Goal: Information Seeking & Learning: Check status

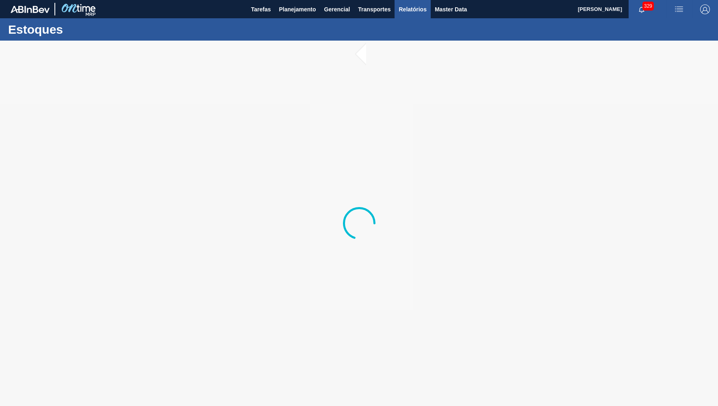
click at [406, 8] on span "Relatórios" at bounding box center [413, 9] width 28 height 10
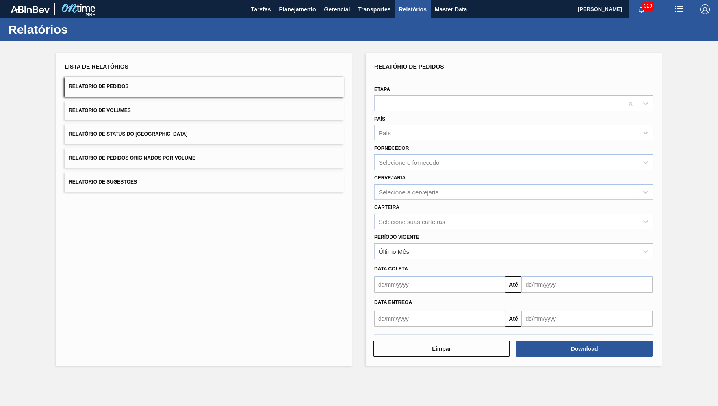
click at [443, 263] on div "Data coleta" at bounding box center [514, 269] width 286 height 12
click at [435, 261] on div "Data coleta" at bounding box center [514, 268] width 286 height 14
click at [430, 259] on div "Data coleta Até" at bounding box center [514, 276] width 286 height 34
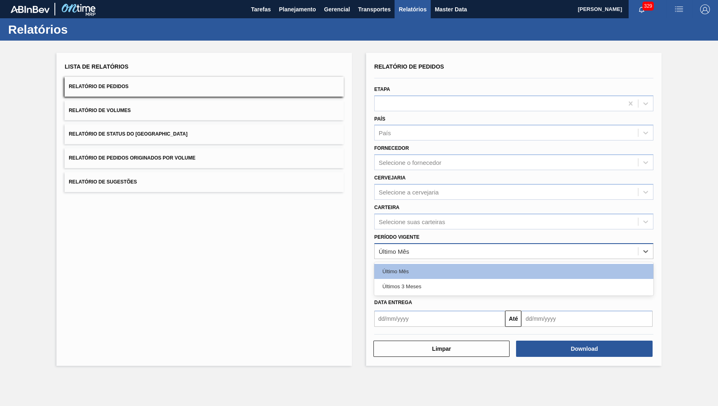
click at [425, 248] on div "Último Mês" at bounding box center [506, 252] width 263 height 12
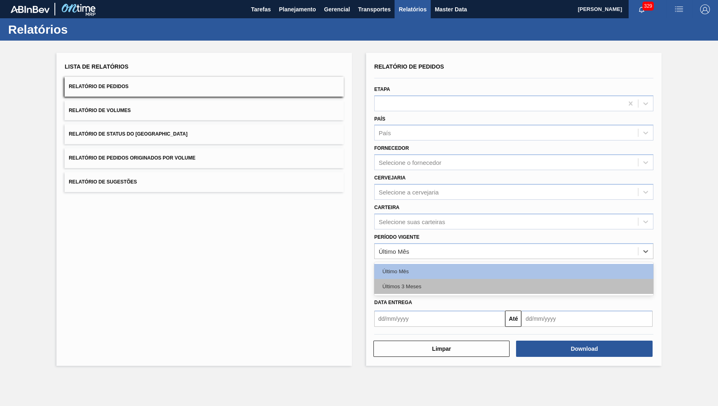
click at [412, 281] on div "Últimos 3 Meses" at bounding box center [513, 286] width 279 height 15
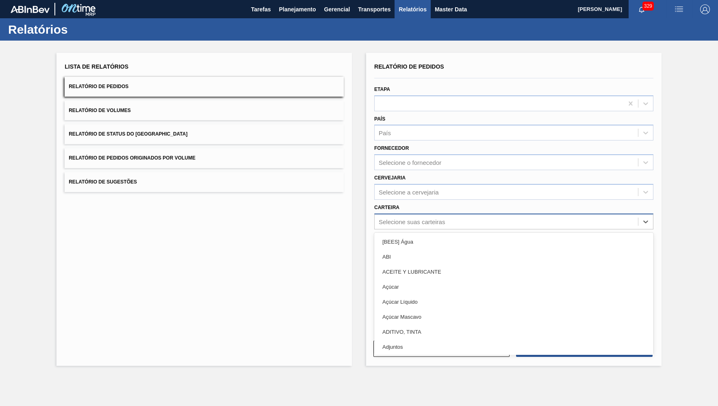
click at [400, 222] on div "Selecione suas carteiras" at bounding box center [513, 222] width 279 height 16
type input "dec"
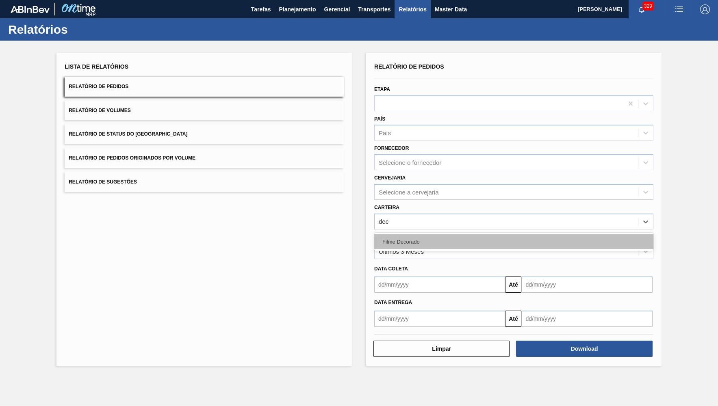
click at [416, 235] on div "Filme Decorado" at bounding box center [513, 242] width 279 height 15
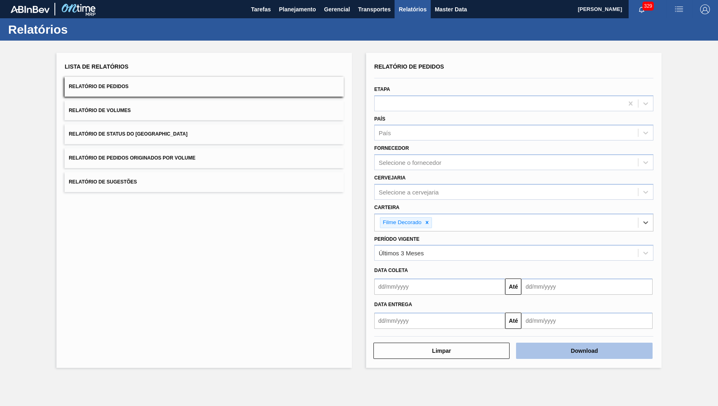
click at [637, 343] on button "Download" at bounding box center [584, 351] width 136 height 16
click at [160, 129] on button "Relatório de Status do Estoque" at bounding box center [204, 134] width 279 height 20
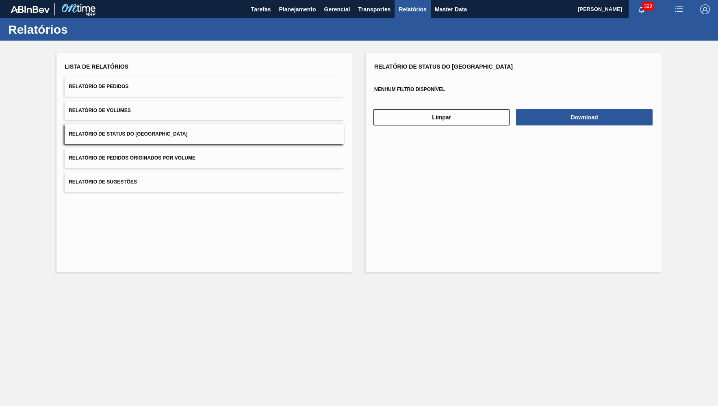
click at [633, 125] on div "Relatório de Status do Estoque Nenhum filtro disponível Limpar Download" at bounding box center [514, 163] width 296 height 220
click at [633, 122] on button "Download" at bounding box center [584, 117] width 136 height 16
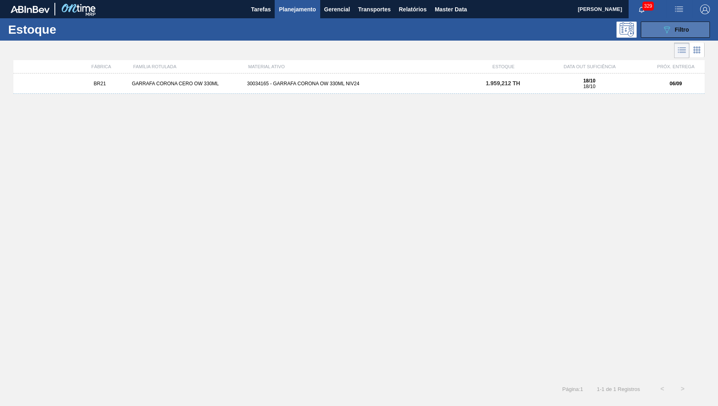
click at [662, 25] on icon "089F7B8B-B2A5-4AFE-B5C0-19BA573D28AC" at bounding box center [667, 30] width 10 height 10
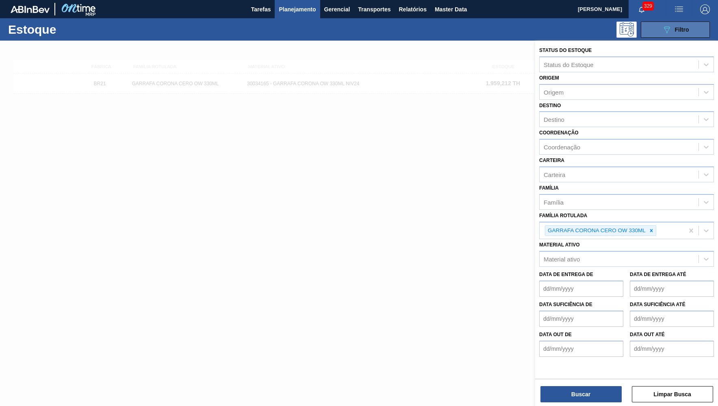
click at [662, 25] on icon "089F7B8B-B2A5-4AFE-B5C0-19BA573D28AC" at bounding box center [667, 30] width 10 height 10
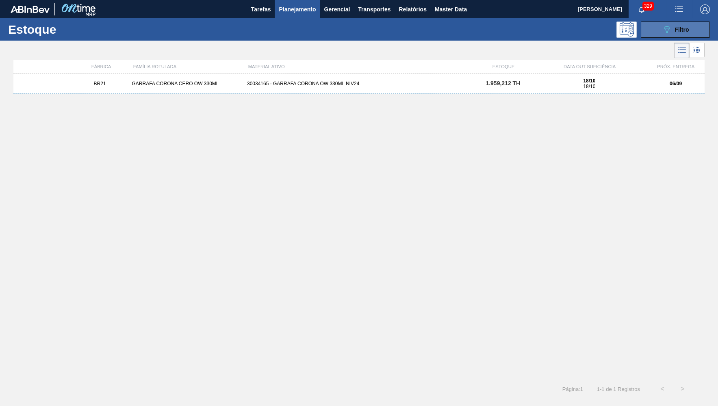
click at [662, 25] on icon "089F7B8B-B2A5-4AFE-B5C0-19BA573D28AC" at bounding box center [667, 30] width 10 height 10
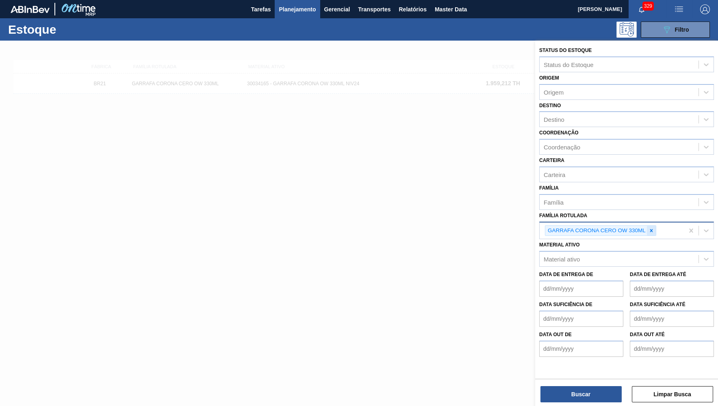
click at [654, 226] on div at bounding box center [651, 231] width 9 height 10
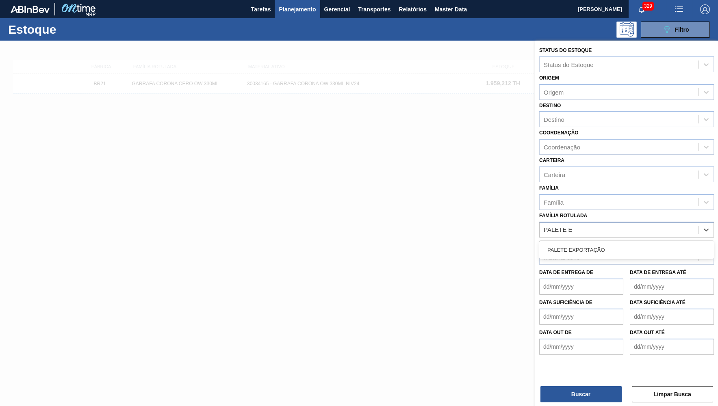
type Rotulada "PALETE EX"
click at [596, 247] on div "PALETE EXPORTAÇÃO" at bounding box center [626, 250] width 175 height 15
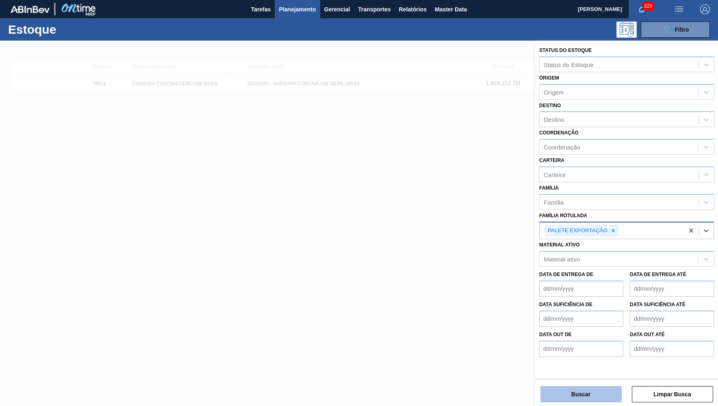
click at [578, 396] on button "Buscar" at bounding box center [581, 395] width 81 height 16
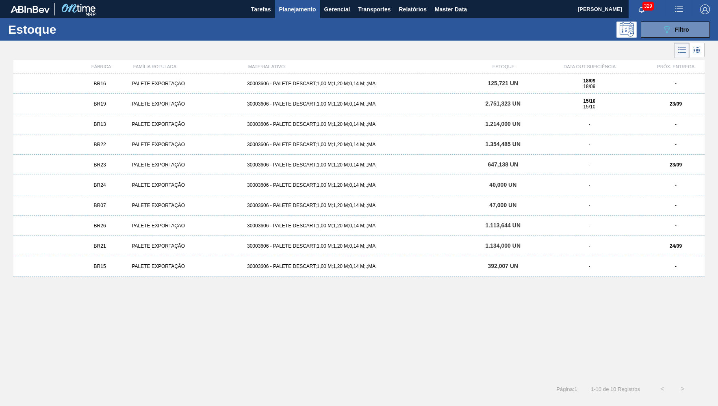
click at [383, 81] on div "30003606 - PALETE DESCART;1,00 M;1,20 M;0,14 M;.;MA" at bounding box center [359, 84] width 230 height 6
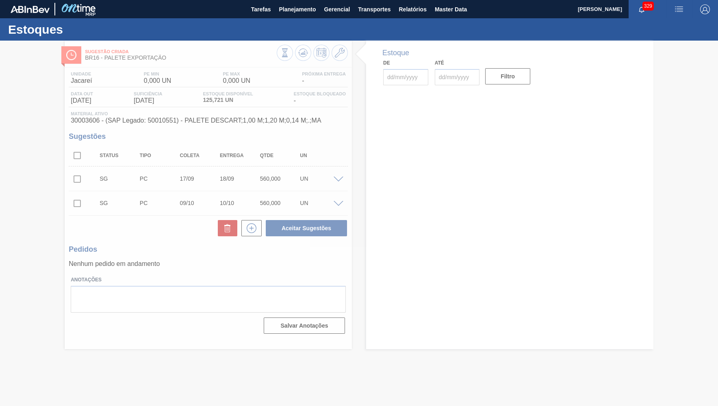
type input "[DATE]"
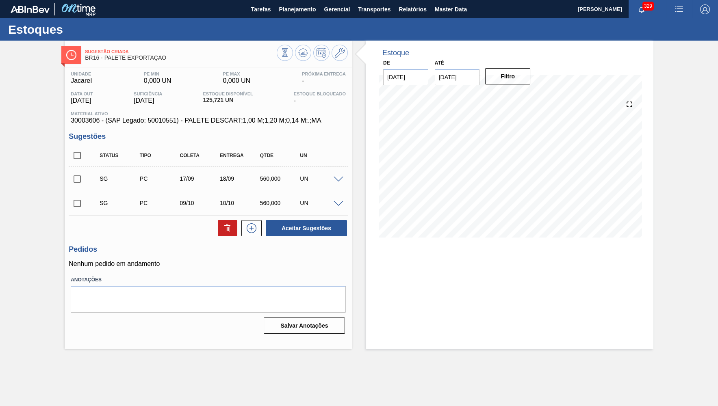
click at [82, 157] on input "checkbox" at bounding box center [77, 155] width 17 height 17
checkbox input "true"
click at [225, 238] on div "Unidade Jacareí PE MIN 0,000 UN PE MAX 0,000 UN Próxima Entrega - Data out [DAT…" at bounding box center [208, 202] width 287 height 270
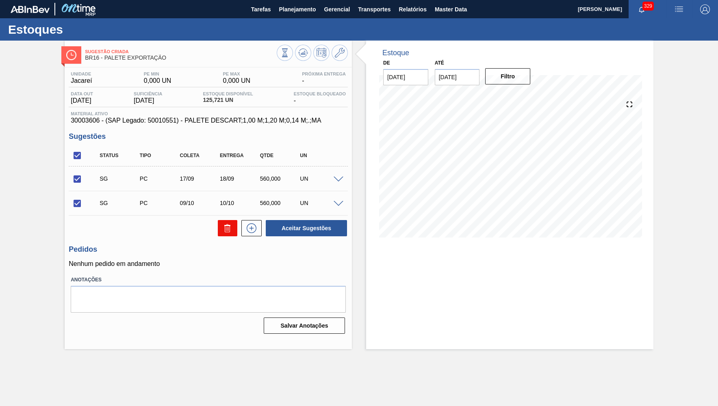
click at [229, 230] on icon at bounding box center [228, 229] width 10 height 10
checkbox input "false"
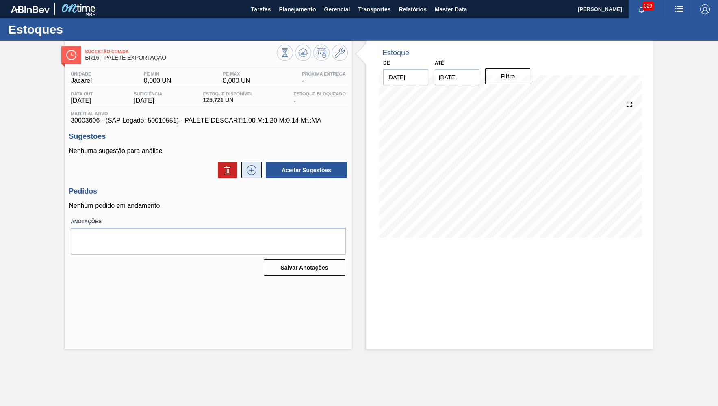
click at [249, 167] on icon at bounding box center [252, 170] width 10 height 10
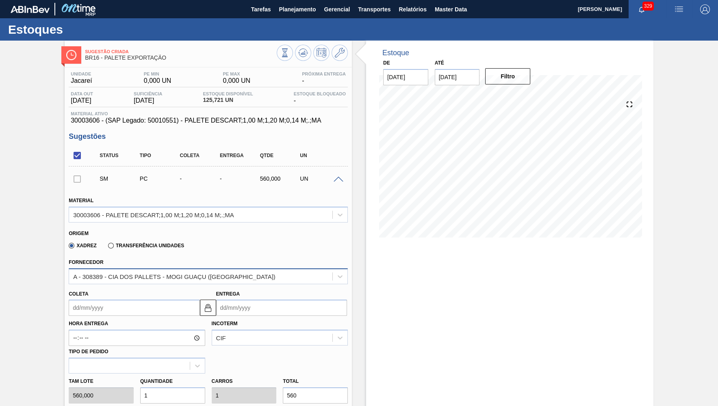
scroll to position [120, 0]
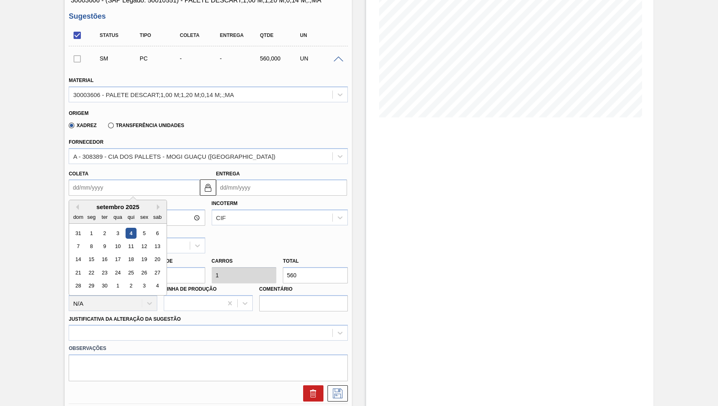
click at [147, 183] on input "Coleta" at bounding box center [134, 188] width 131 height 16
click at [132, 241] on div "11" at bounding box center [131, 246] width 11 height 11
type input "[DATE]"
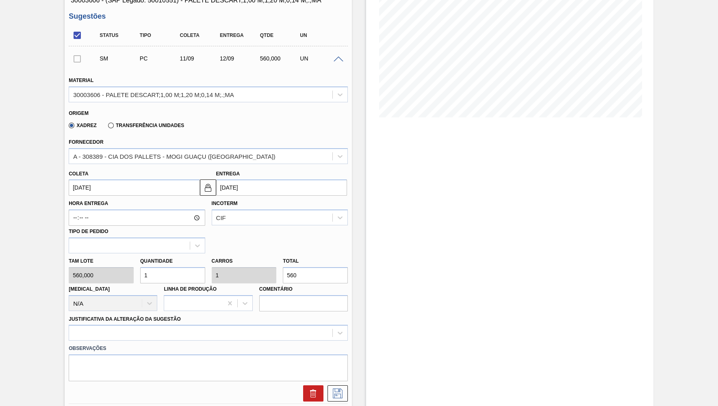
drag, startPoint x: 254, startPoint y: 263, endPoint x: 246, endPoint y: 261, distance: 9.2
click at [283, 267] on input "560" at bounding box center [315, 275] width 65 height 16
type input "0,002"
type input "1"
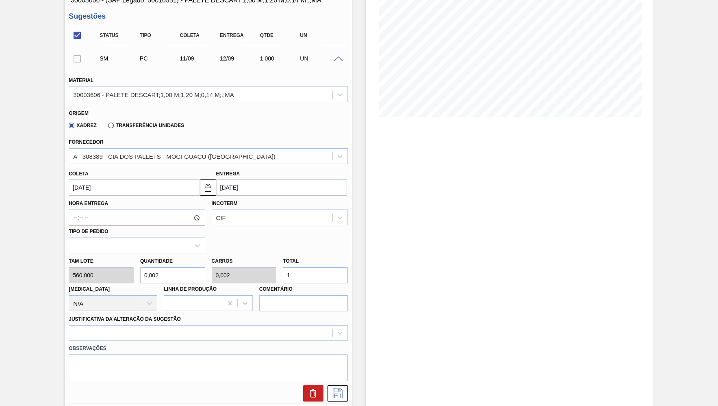
type input "0,018"
type input "10"
type input "0,179"
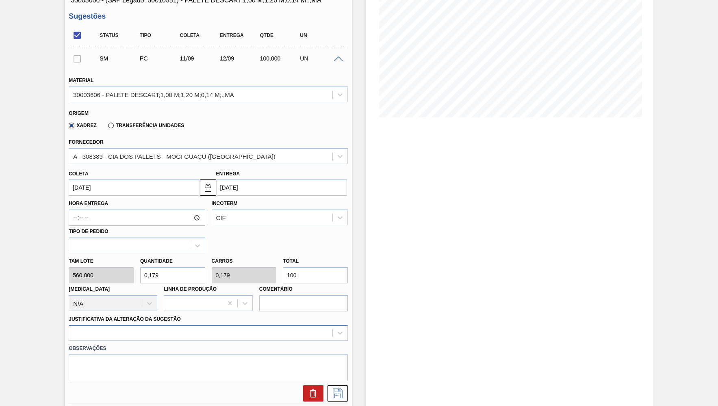
type input "100"
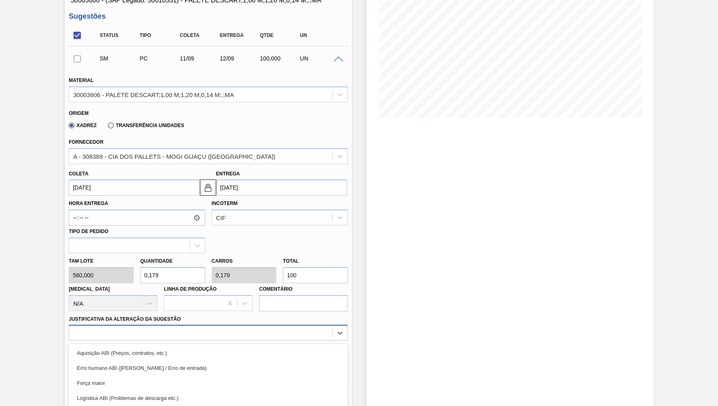
click at [119, 325] on div "option Força maior focused, 3 of 18. 18 results available. Use Up and Down to c…" at bounding box center [208, 333] width 279 height 16
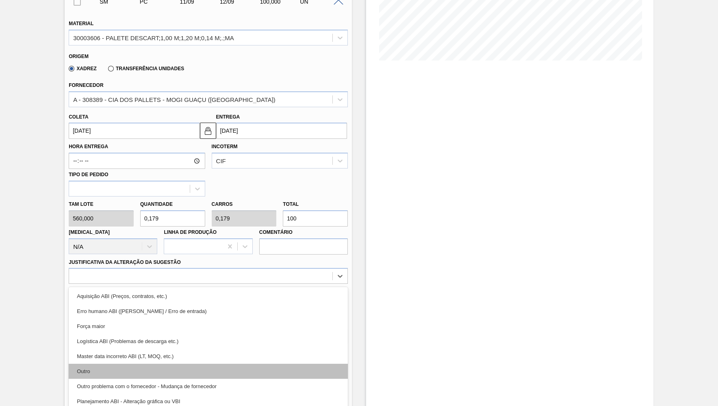
click at [117, 366] on div "Outro" at bounding box center [208, 371] width 279 height 15
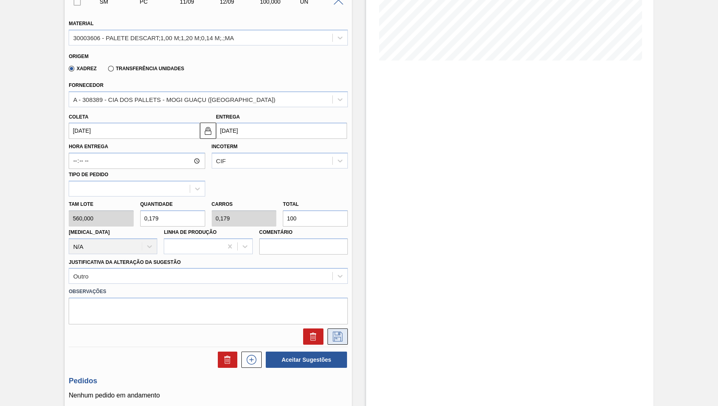
click at [338, 337] on button at bounding box center [338, 337] width 20 height 16
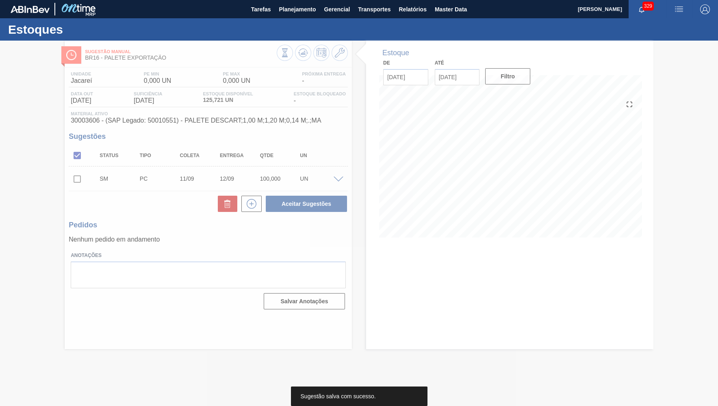
scroll to position [0, 0]
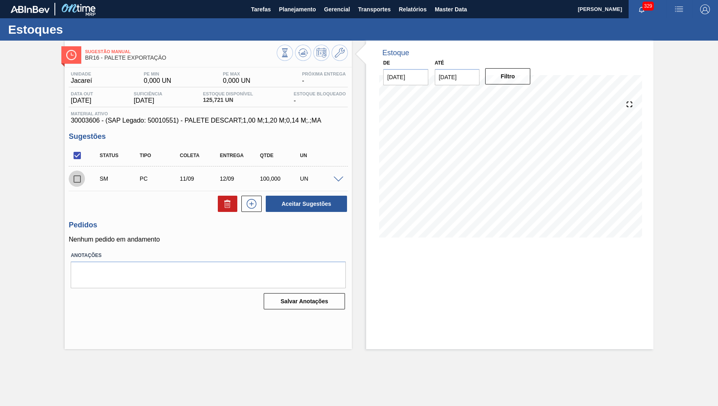
click at [79, 175] on input "checkbox" at bounding box center [77, 179] width 17 height 17
checkbox input "true"
click at [335, 209] on button "Aceitar Sugestões" at bounding box center [306, 204] width 81 height 16
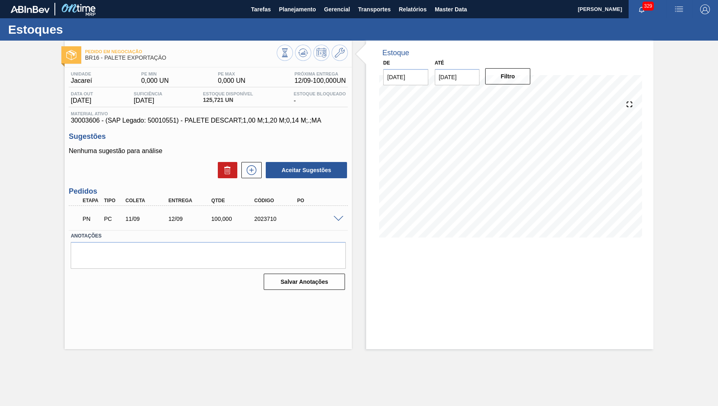
click at [203, 124] on span "30003606 - (SAP Legado: 50010551) - PALETE DESCART;1,00 M;1,20 M;0,14 M;.;MA" at bounding box center [208, 120] width 275 height 7
click at [341, 223] on div "PN PC 11/09 12/09 100,000 2023710" at bounding box center [208, 218] width 279 height 20
click at [341, 220] on span at bounding box center [339, 219] width 10 height 6
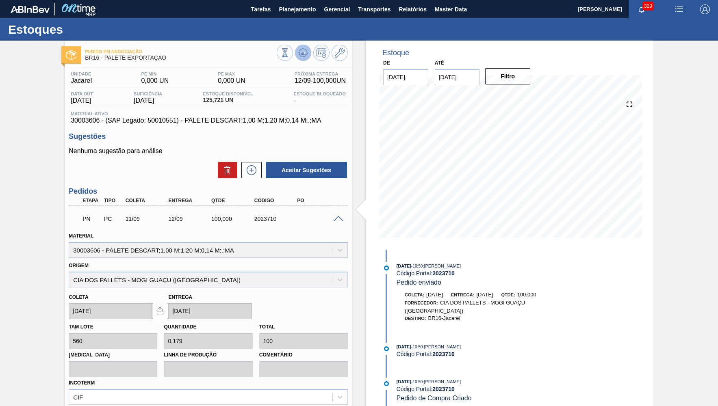
click at [301, 54] on icon at bounding box center [303, 53] width 10 height 10
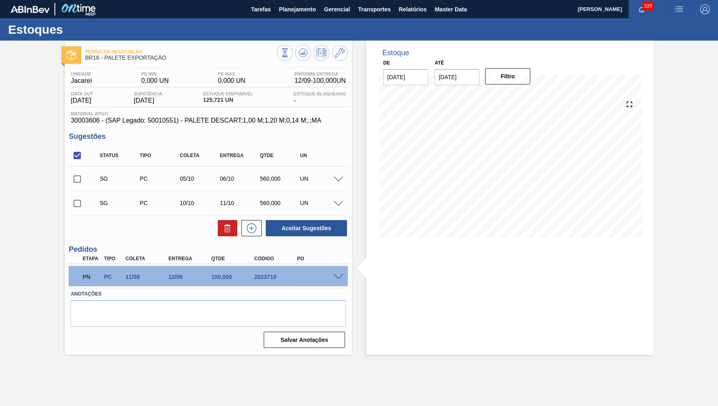
click at [78, 158] on input "checkbox" at bounding box center [77, 155] width 17 height 17
checkbox input "true"
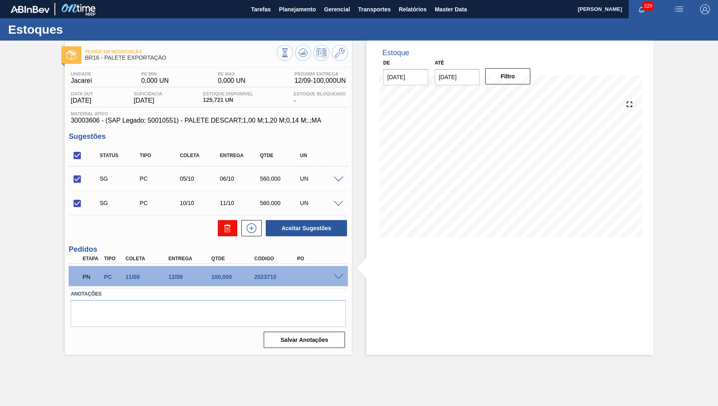
click at [230, 228] on icon at bounding box center [228, 229] width 10 height 10
checkbox input "false"
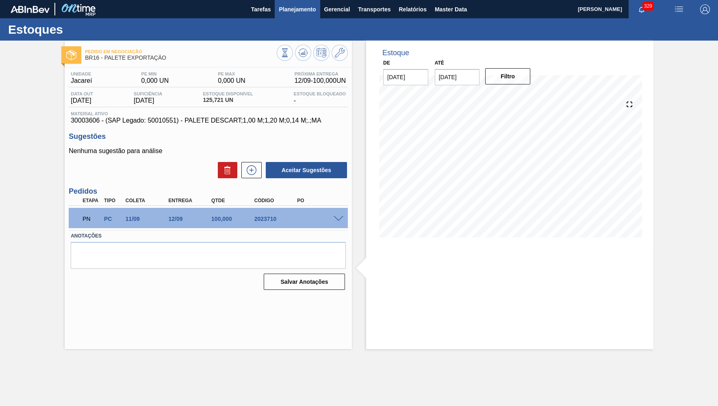
click at [289, 4] on button "Planejamento" at bounding box center [297, 9] width 45 height 18
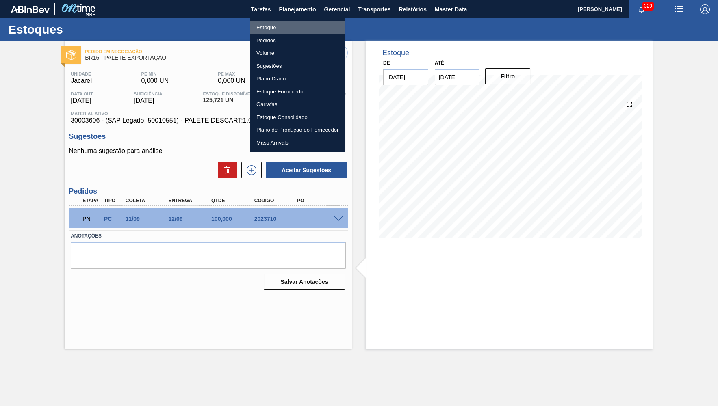
click at [278, 30] on li "Estoque" at bounding box center [298, 27] width 96 height 13
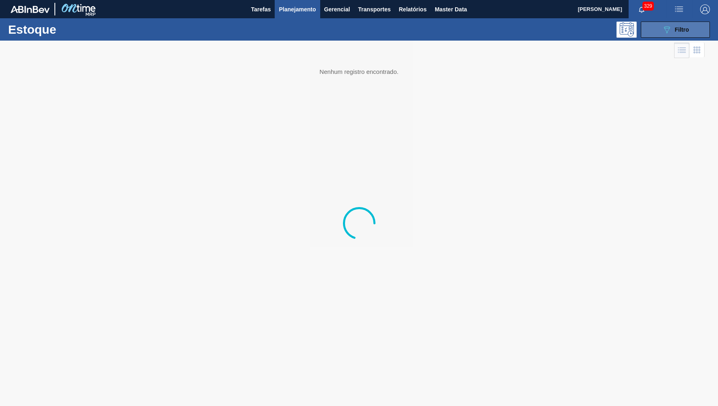
click at [659, 34] on button "089F7B8B-B2A5-4AFE-B5C0-19BA573D28AC Filtro" at bounding box center [675, 30] width 69 height 16
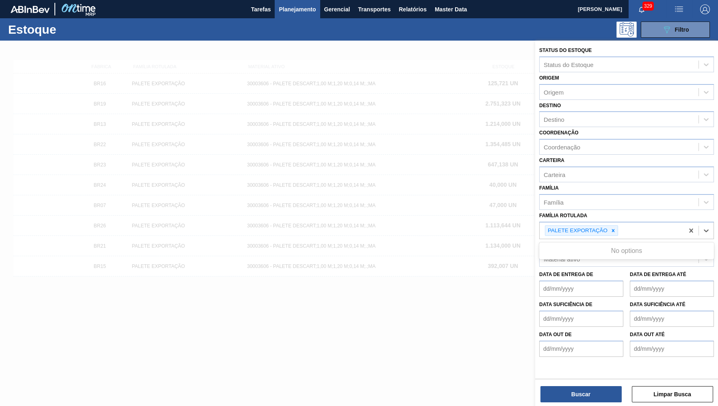
click at [615, 228] on div "PALETE EXPORTAÇÃO" at bounding box center [612, 231] width 144 height 17
click at [617, 226] on div at bounding box center [613, 231] width 9 height 10
click at [602, 224] on div "Família Rotulada" at bounding box center [619, 230] width 159 height 12
click at [575, 256] on div "Material ativo" at bounding box center [562, 259] width 36 height 7
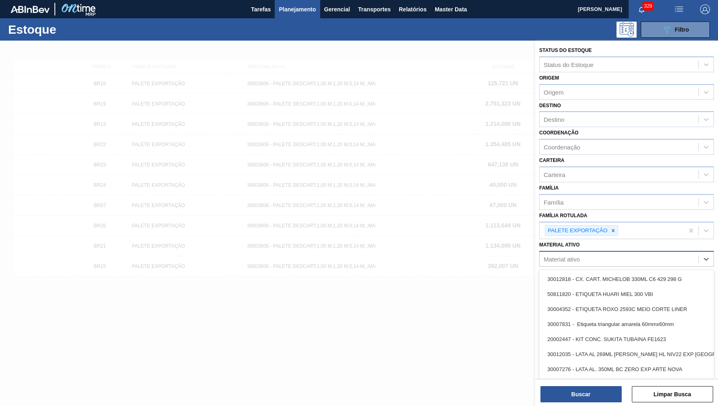
paste ativo "30019112"
type ativo "30019112"
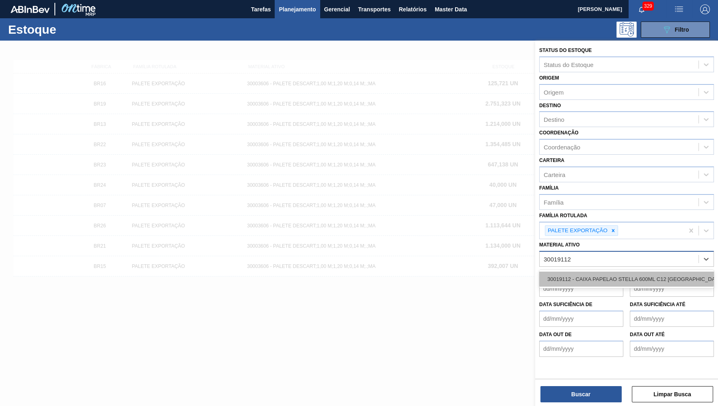
click at [581, 272] on div "30019112 - CAIXA PAPELAO STELLA 600ML C12 [GEOGRAPHIC_DATA]" at bounding box center [626, 279] width 175 height 15
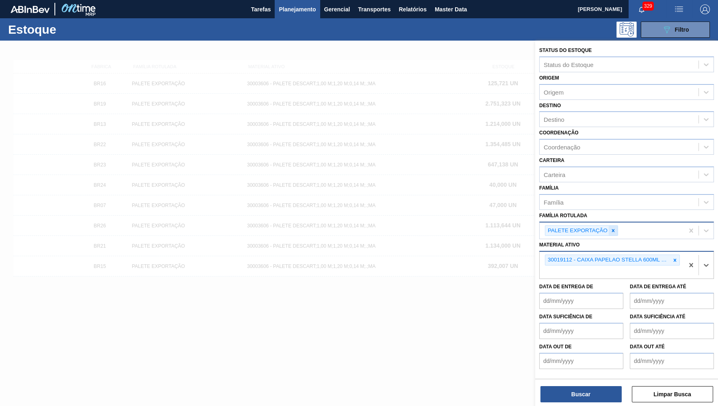
click at [616, 228] on icon at bounding box center [614, 231] width 6 height 6
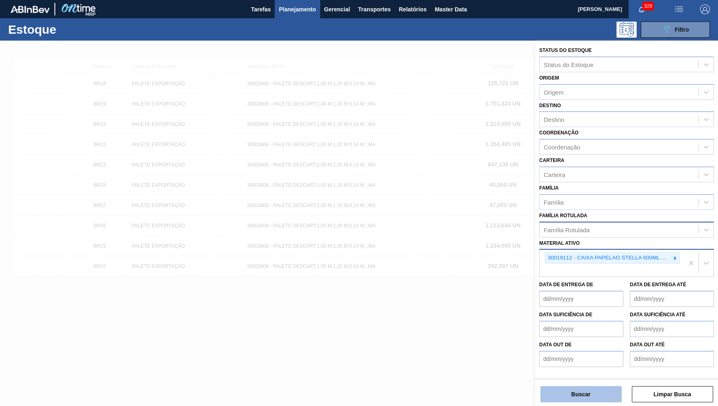
click at [601, 398] on button "Buscar" at bounding box center [581, 395] width 81 height 16
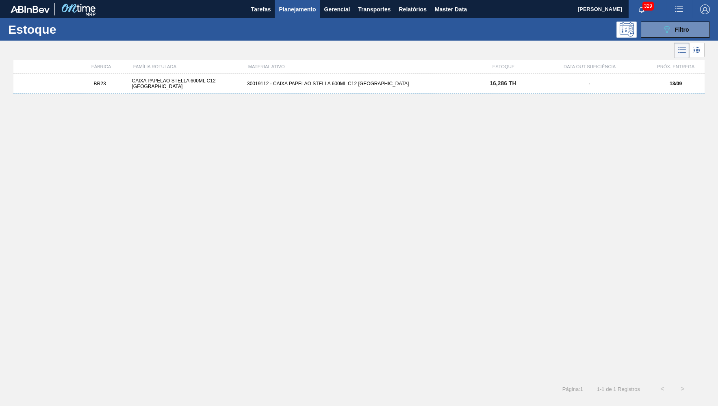
click at [580, 91] on div "BR23 CAIXA PAPELAO STELLA 600ML C12 PARAGUAI 30019112 - CAIXA PAPELAO STELLA 60…" at bounding box center [358, 84] width 691 height 20
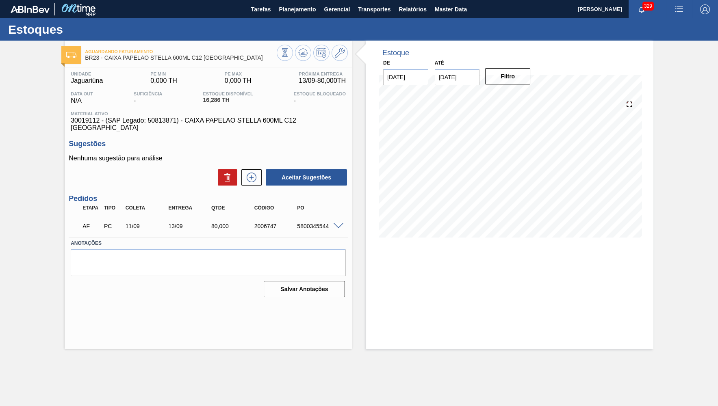
click at [342, 224] on span at bounding box center [339, 227] width 10 height 6
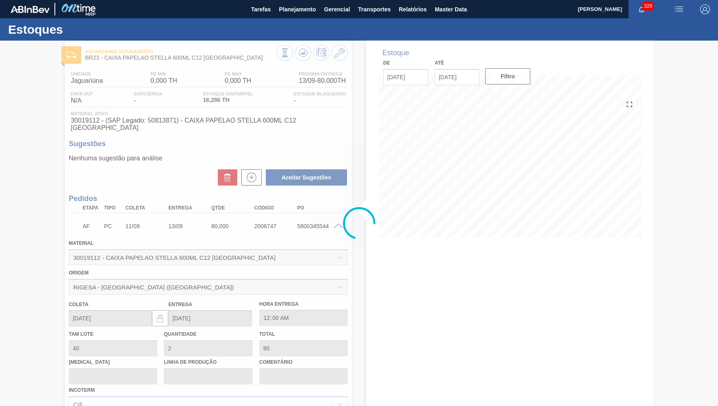
click at [342, 217] on div at bounding box center [359, 224] width 718 height 366
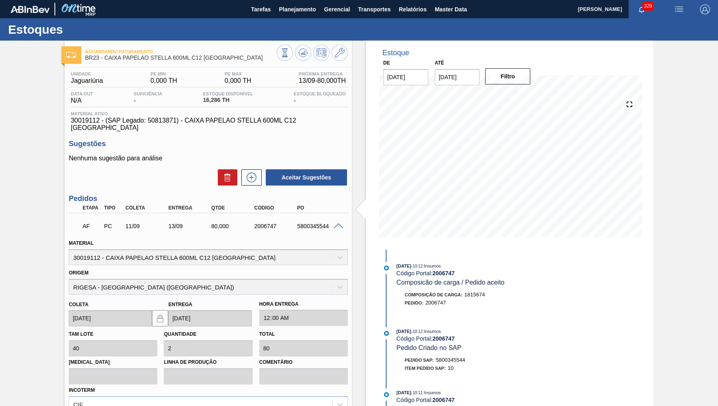
click at [328, 238] on div "Material 30019112 - CAIXA PAPELAO STELLA 600ML C12 [GEOGRAPHIC_DATA]" at bounding box center [208, 252] width 279 height 28
click at [217, 126] on div "Unidade Jaguariúna PE MIN 0,000 TH PE MAX 0,000 TH Próxima Entrega 13/09 - 80,0…" at bounding box center [208, 282] width 287 height 430
click at [315, 217] on div "AF PC 11/09 13/09 80,000 2006747 5800345544" at bounding box center [206, 225] width 258 height 16
